Goal: Check status: Check status

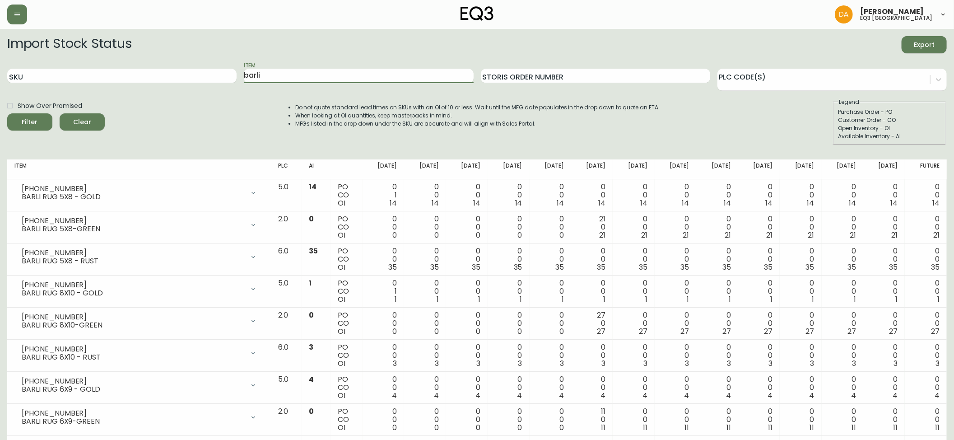
drag, startPoint x: 351, startPoint y: 73, endPoint x: 46, endPoint y: 41, distance: 306.6
click at [52, 40] on form "Import Stock Status Export SKU Item barli Storis Order Number PLC Code(s) Show …" at bounding box center [477, 90] width 940 height 109
type input "3020-654"
click at [7, 113] on button "Filter" at bounding box center [29, 121] width 45 height 17
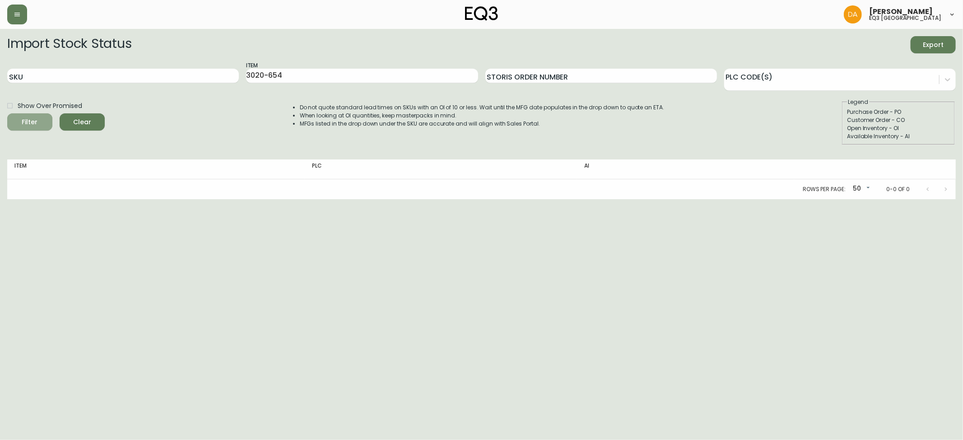
click at [37, 129] on button "Filter" at bounding box center [29, 121] width 45 height 17
drag, startPoint x: 312, startPoint y: 74, endPoint x: 132, endPoint y: 51, distance: 181.2
click at [132, 51] on form "Import Stock Status Export SKU Item 3020-654 Storis Order Number PLC Code(s) Sh…" at bounding box center [481, 90] width 949 height 109
click at [62, 76] on input "SKU" at bounding box center [123, 76] width 232 height 14
type input "3020-654-"
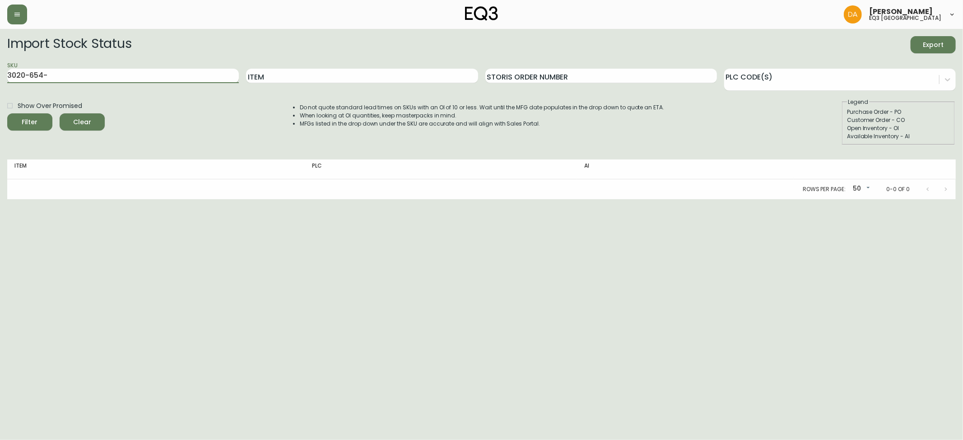
click at [7, 113] on button "Filter" at bounding box center [29, 121] width 45 height 17
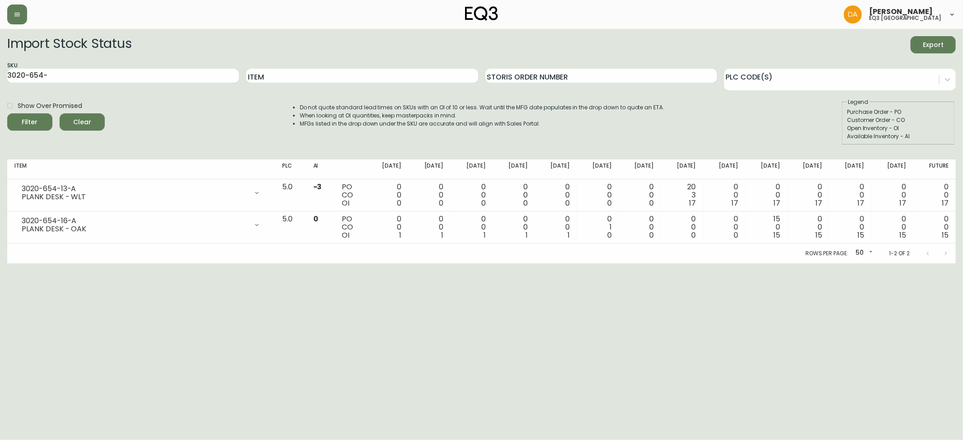
click at [8, 263] on html "[PERSON_NAME] eq3 calgary Import Stock Status Export SKU 3020-654- Item Storis …" at bounding box center [481, 131] width 963 height 263
